Goal: Information Seeking & Learning: Learn about a topic

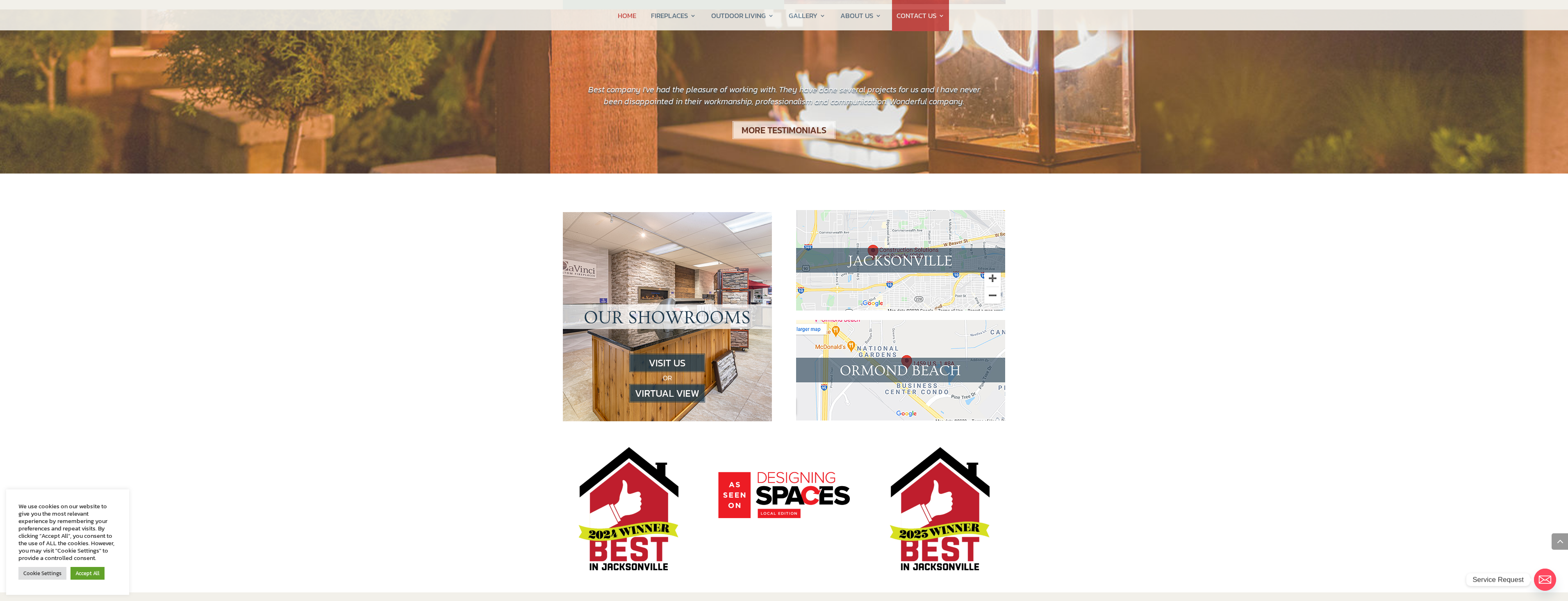
scroll to position [697, 0]
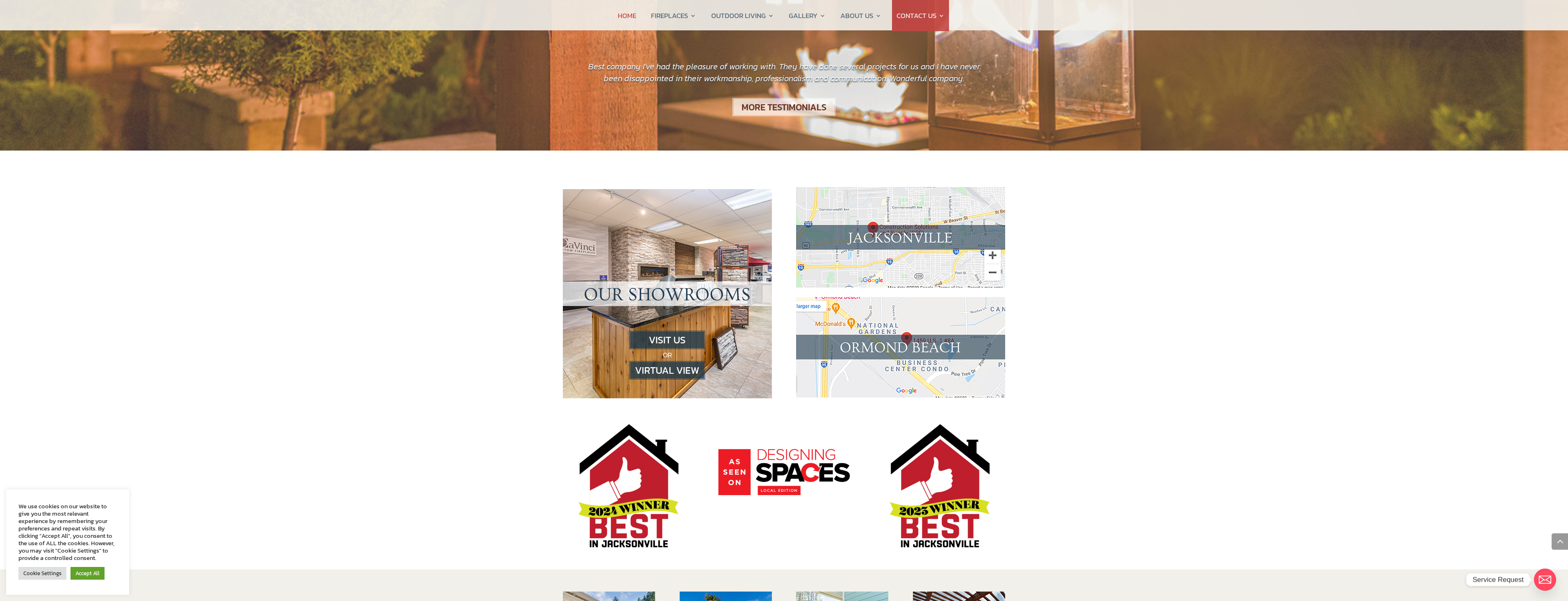
click at [646, 361] on img at bounding box center [667, 370] width 76 height 18
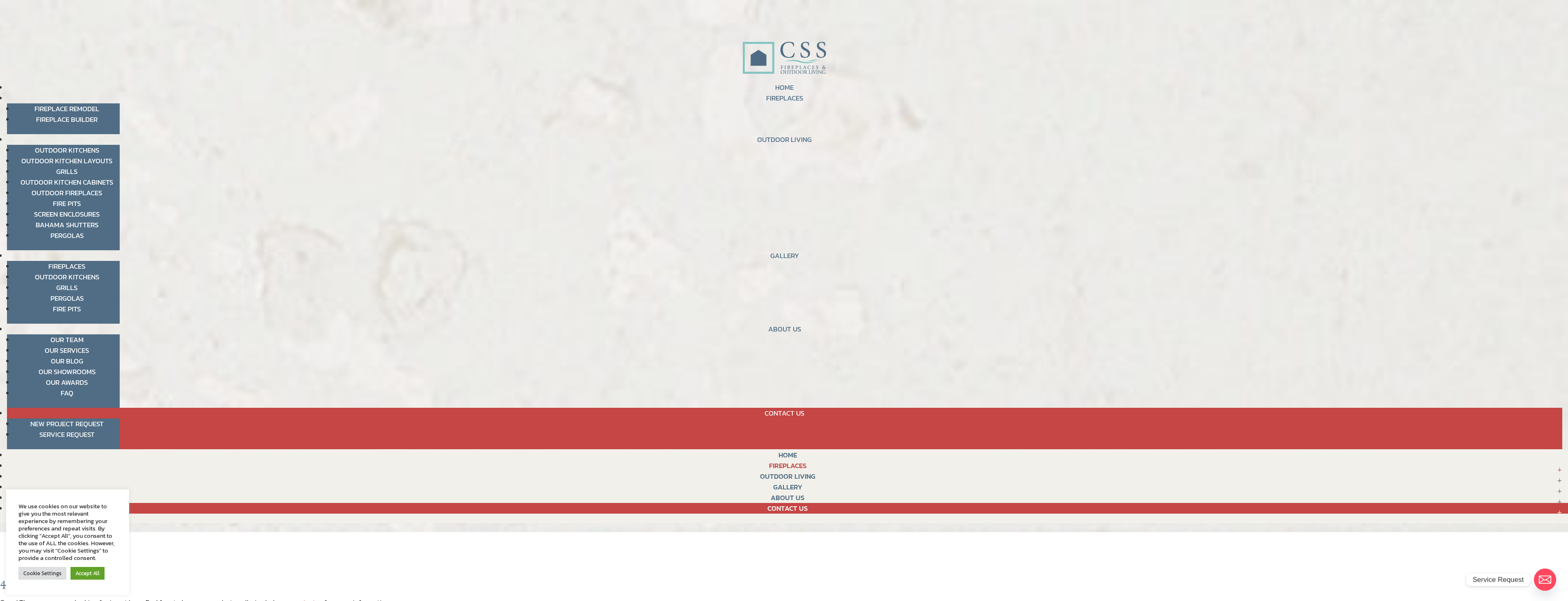
click at [793, 462] on link "FIREPLACES" at bounding box center [787, 466] width 37 height 11
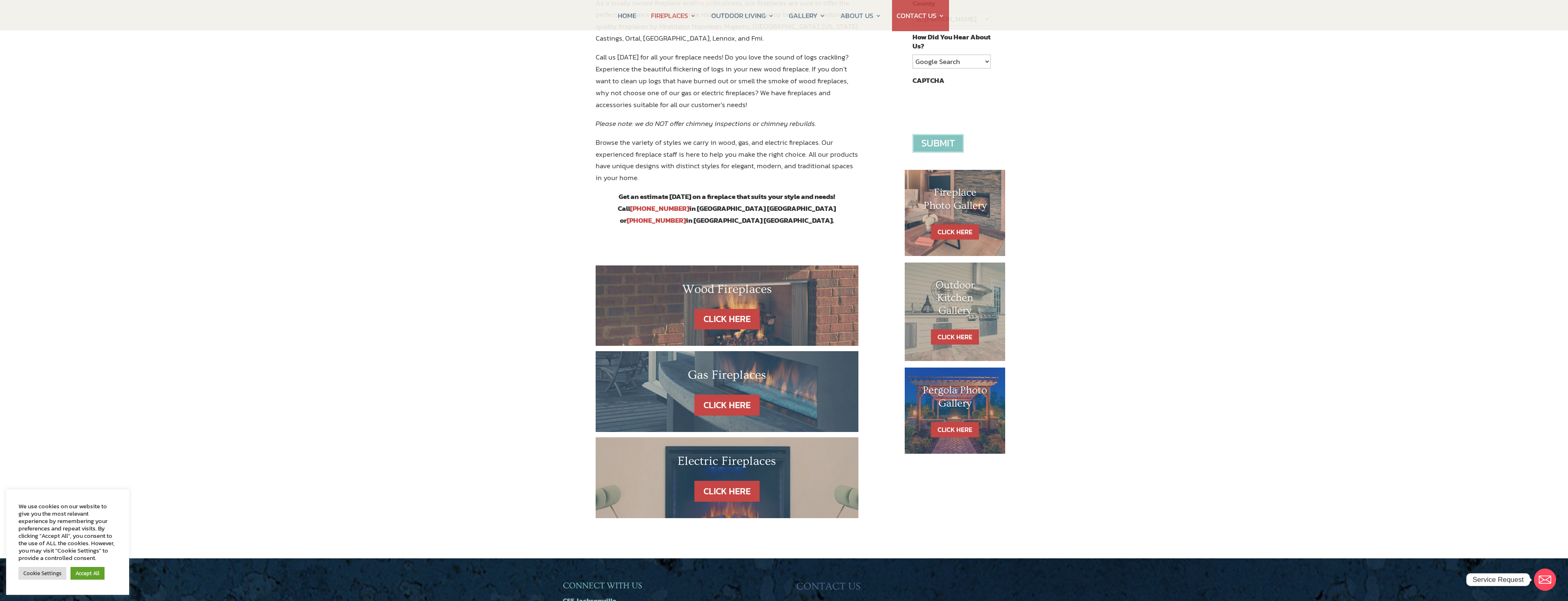
scroll to position [287, 0]
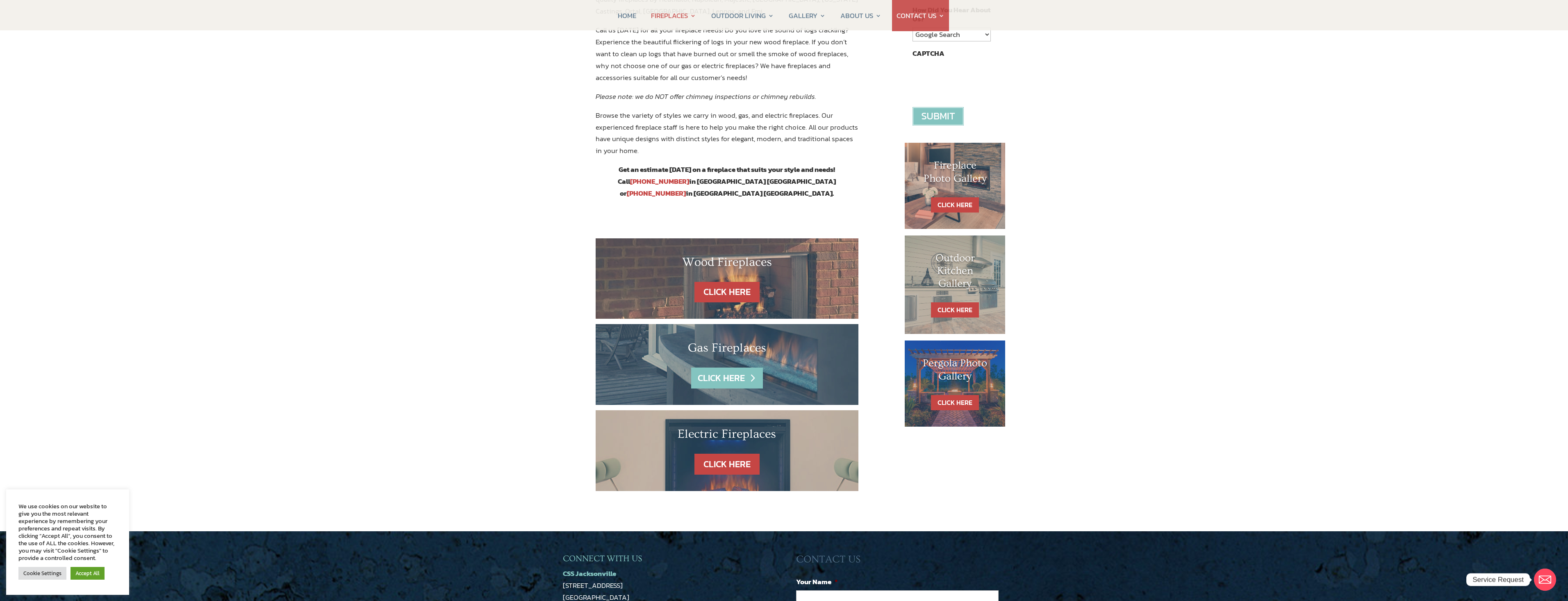
click at [728, 367] on link "CLICK HERE" at bounding box center [726, 378] width 71 height 21
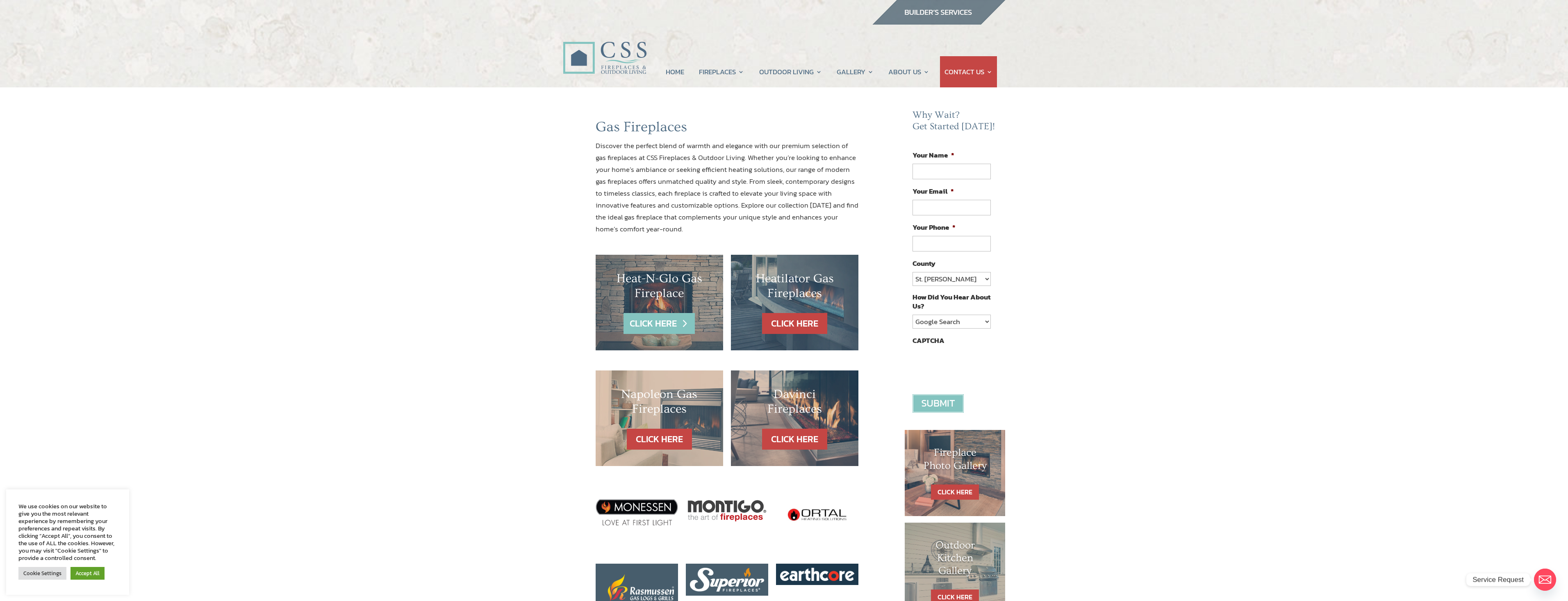
click at [668, 314] on link "CLICK HERE" at bounding box center [659, 323] width 71 height 21
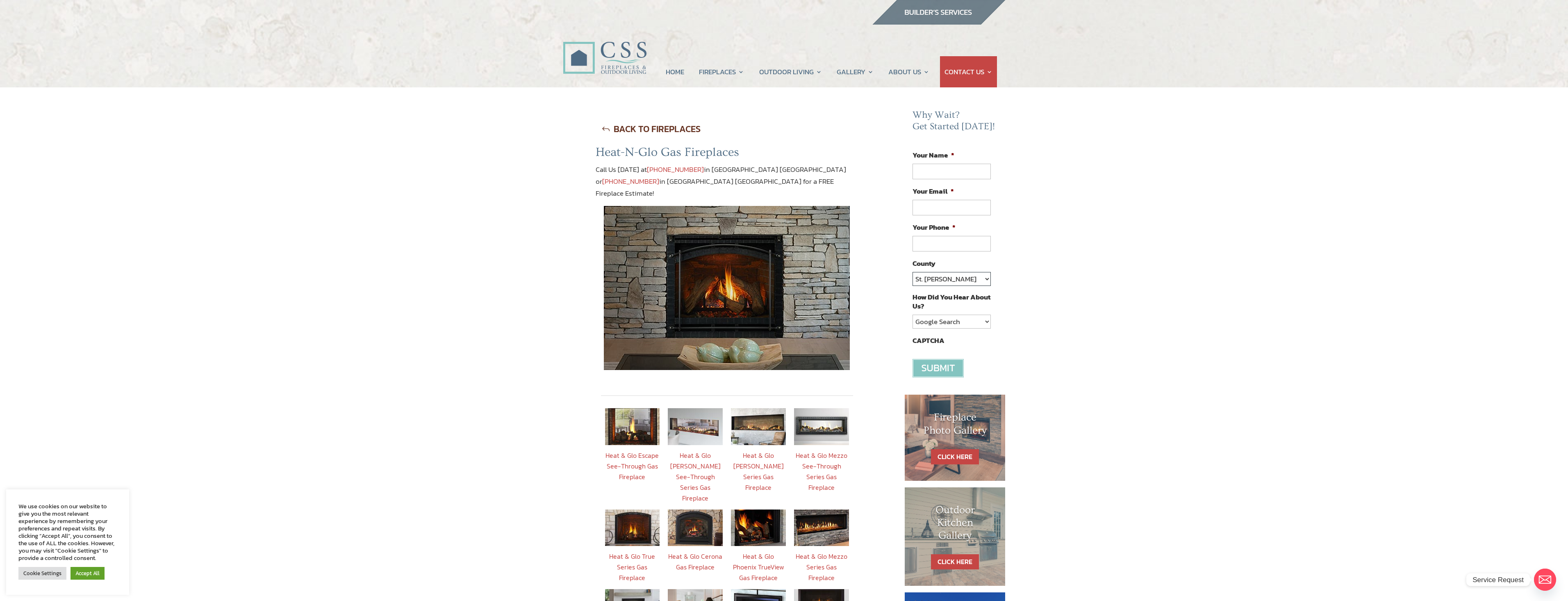
click at [963, 281] on select "St. Johns Clay Volusia Flagler Duval Nassau Other" at bounding box center [951, 279] width 78 height 14
click at [873, 314] on div "BACK TO FIREPLACES Heat-N-Glo Gas Fireplaces Call Us Today at 904-389-2700 in J…" at bounding box center [727, 456] width 329 height 675
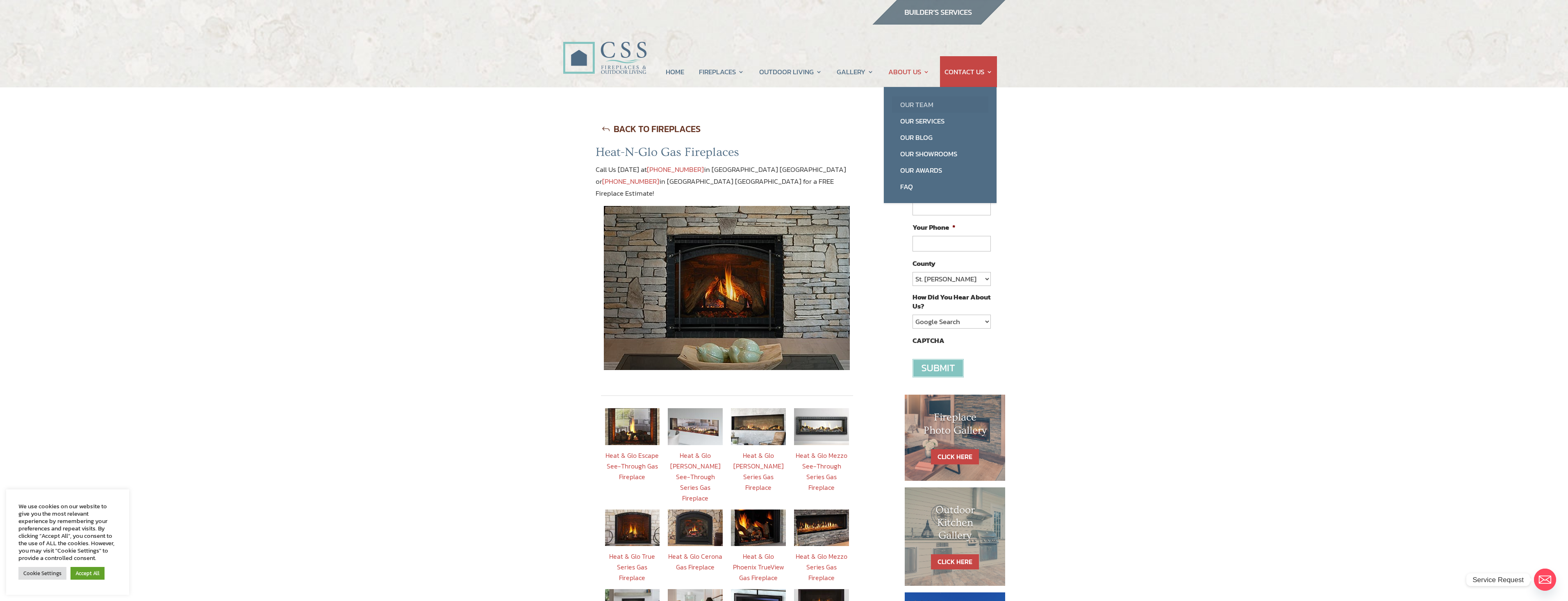
click at [926, 107] on link "Our Team" at bounding box center [940, 104] width 96 height 16
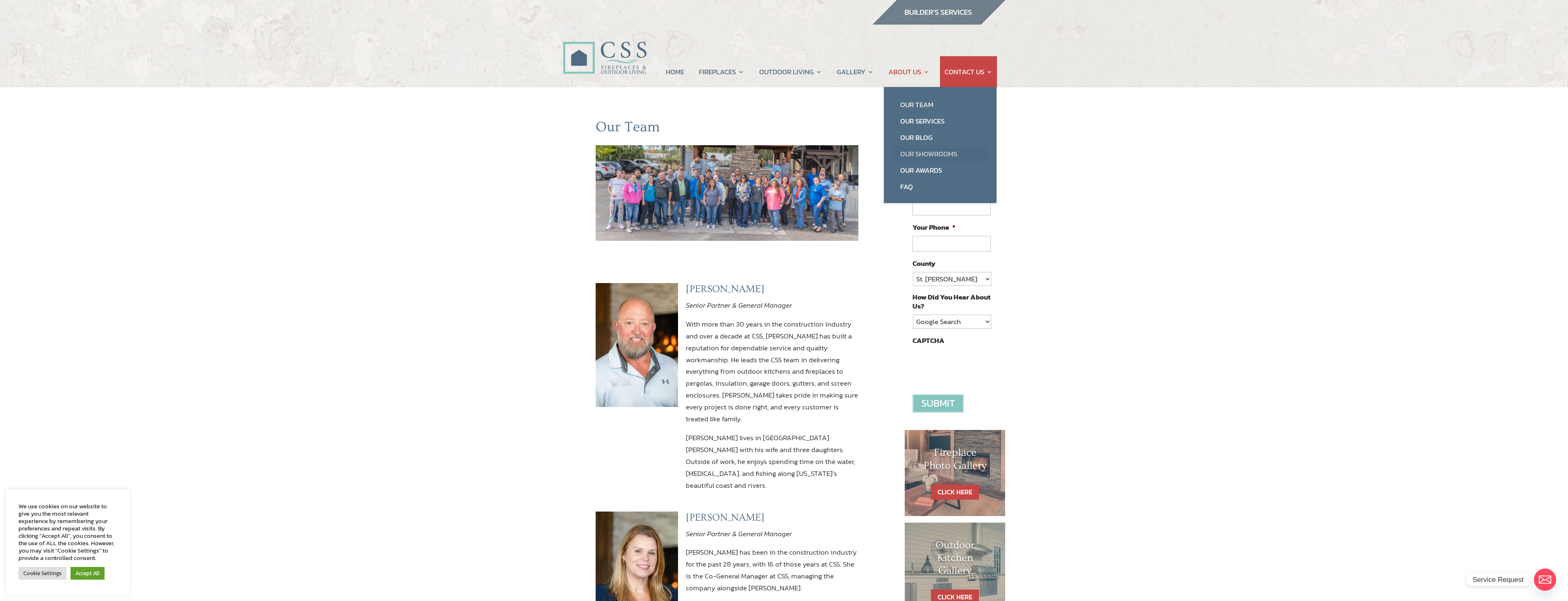
click at [924, 149] on link "Our Showrooms" at bounding box center [940, 153] width 96 height 16
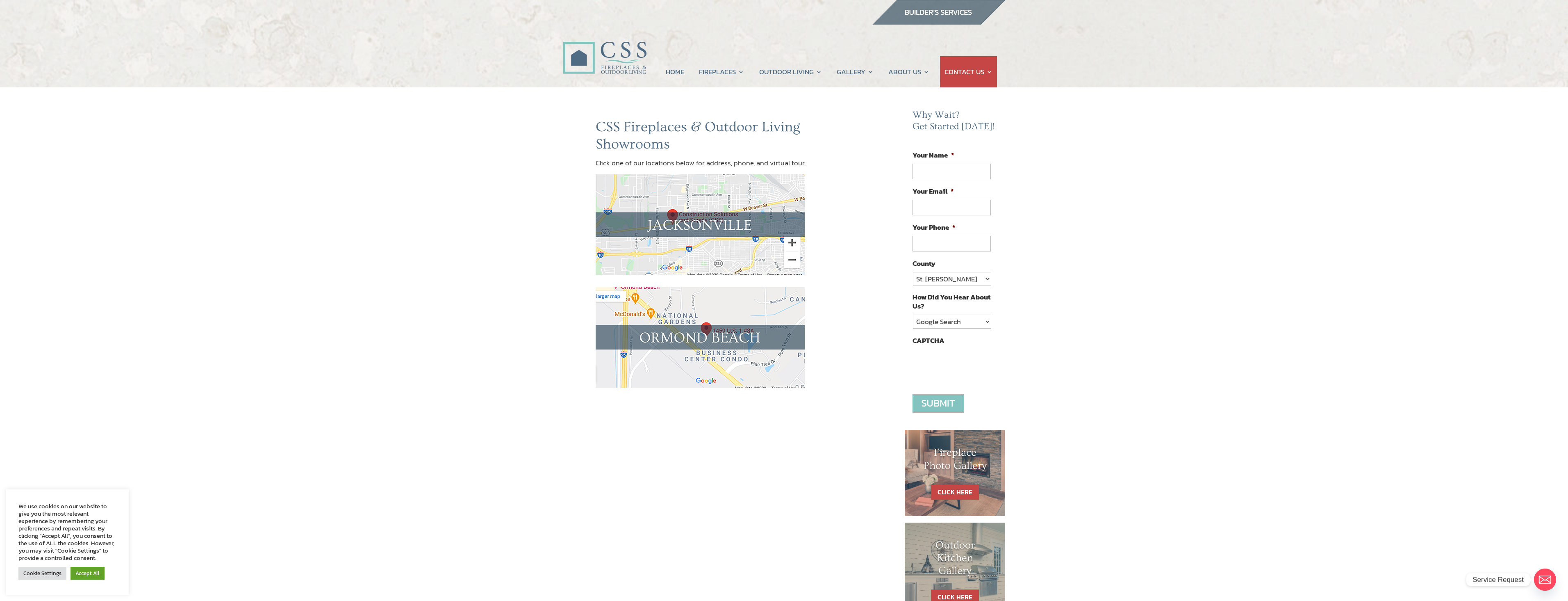
click at [755, 225] on img at bounding box center [700, 224] width 209 height 100
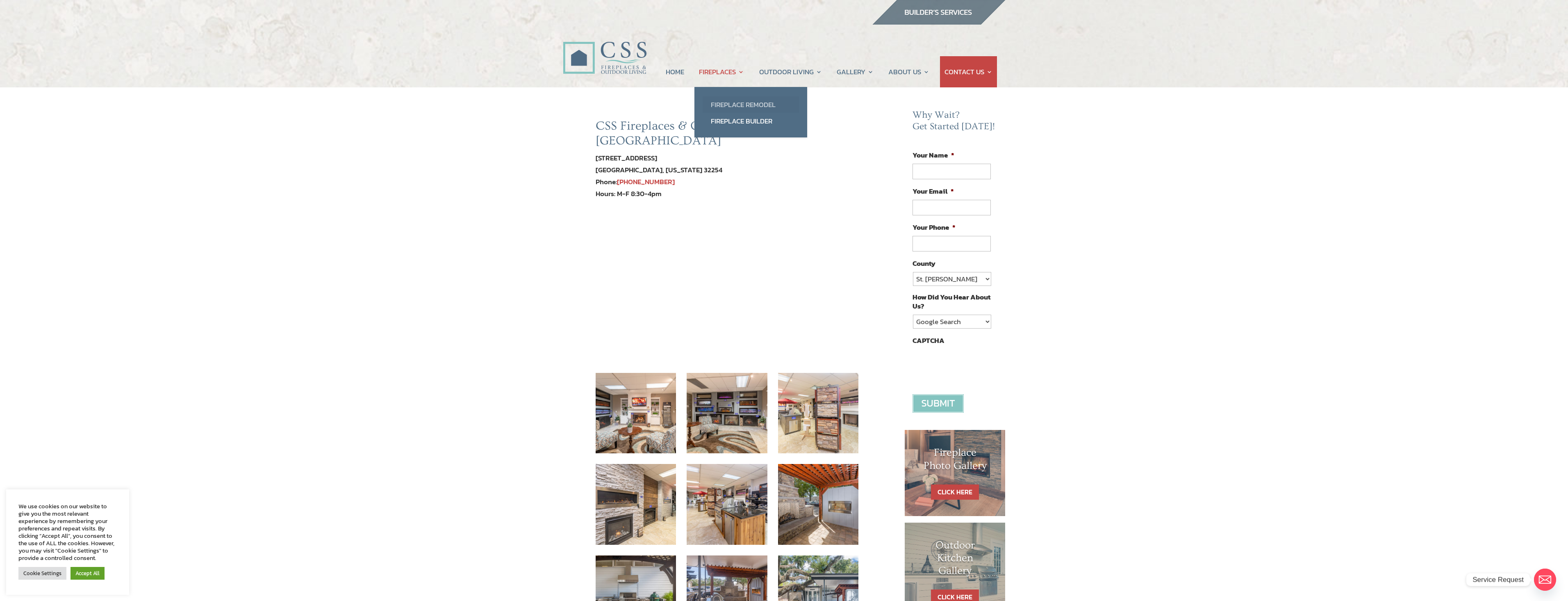
click at [749, 105] on link "Fireplace Remodel" at bounding box center [751, 104] width 96 height 16
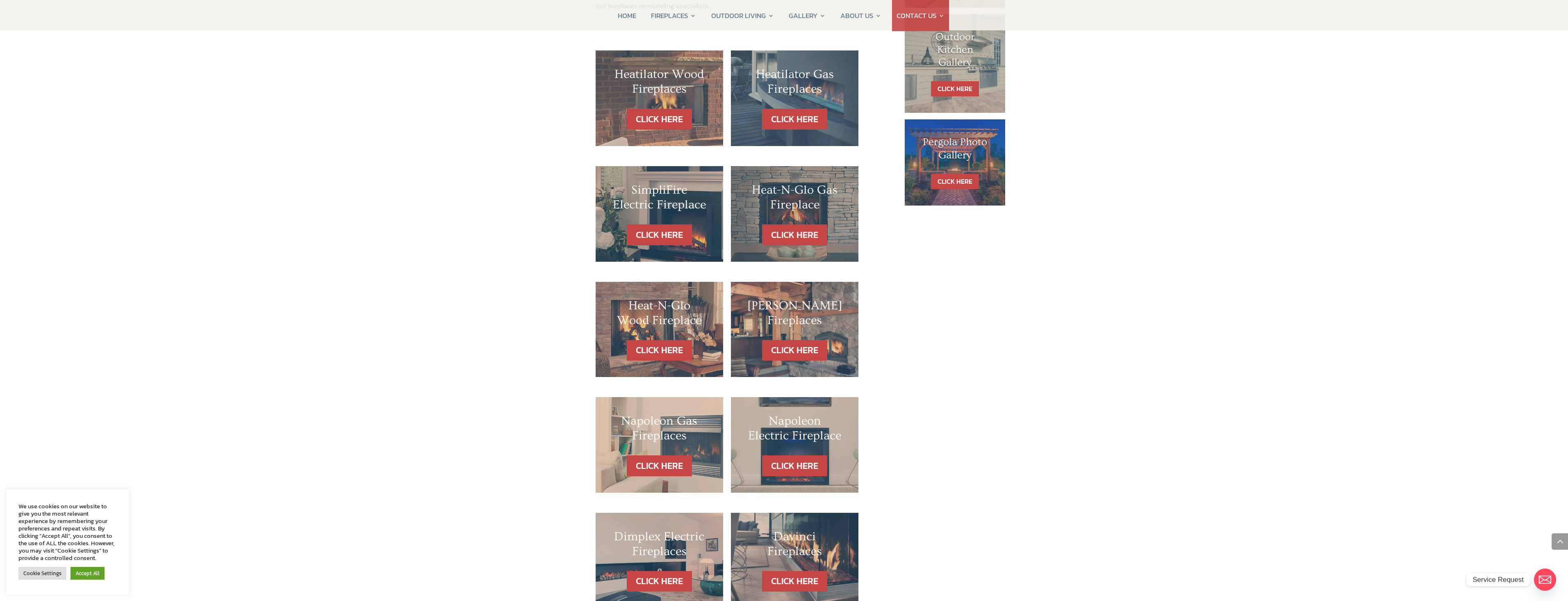
scroll to position [410, 0]
